Goal: Transaction & Acquisition: Book appointment/travel/reservation

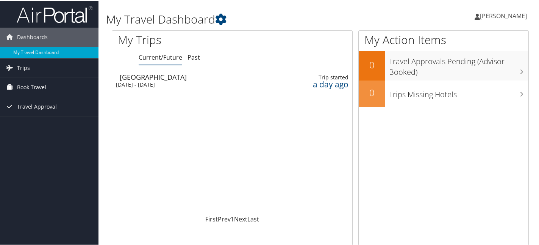
click at [25, 81] on span "Book Travel" at bounding box center [31, 86] width 29 height 19
click at [25, 63] on span "Trips" at bounding box center [23, 67] width 13 height 19
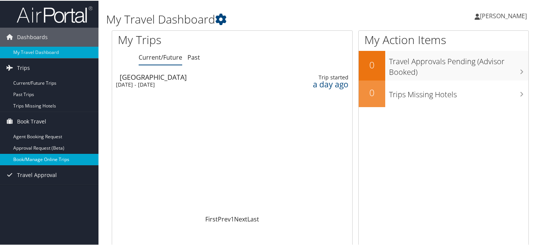
click at [48, 155] on link "Book/Manage Online Trips" at bounding box center [49, 158] width 99 height 11
click at [58, 161] on link "Book/Manage Online Trips" at bounding box center [49, 158] width 99 height 11
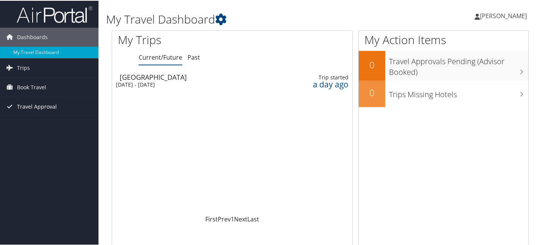
click at [36, 113] on span "Travel Approval" at bounding box center [37, 105] width 40 height 19
click at [62, 92] on link "Book Travel" at bounding box center [49, 86] width 99 height 19
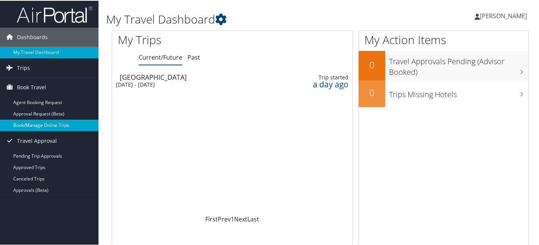
click at [57, 124] on link "Book/Manage Online Trips" at bounding box center [49, 124] width 99 height 11
click at [48, 119] on link "Book/Manage Online Trips" at bounding box center [49, 124] width 99 height 11
click at [72, 127] on link "Book/Manage Online Trips" at bounding box center [49, 124] width 99 height 11
